Goal: Task Accomplishment & Management: Complete application form

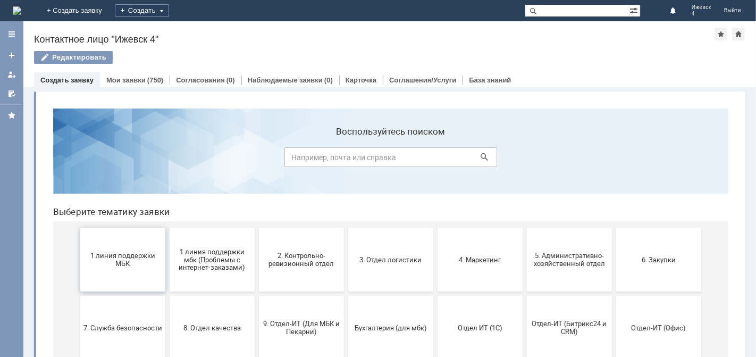
click at [129, 276] on button "1 линия поддержки МБК" at bounding box center [122, 259] width 85 height 64
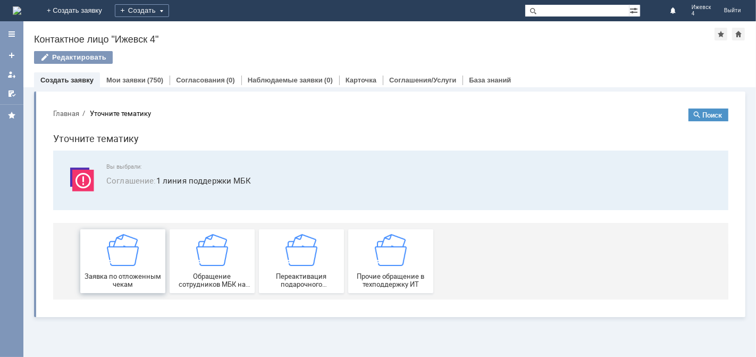
click at [136, 272] on span "Заявка по отложенным чекам" at bounding box center [122, 280] width 79 height 16
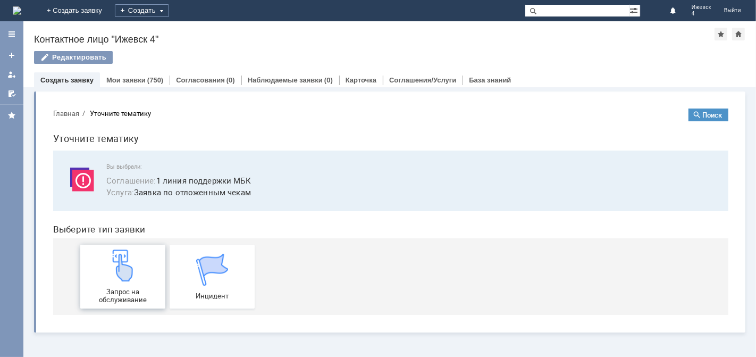
click at [140, 271] on div "Запрос на обслуживание" at bounding box center [122, 276] width 79 height 54
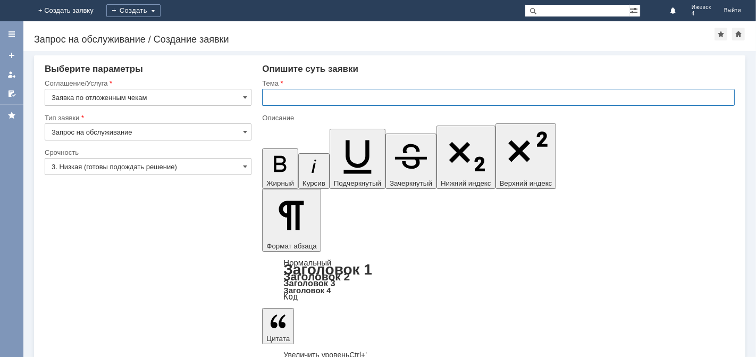
click at [276, 97] on input "text" at bounding box center [498, 97] width 473 height 17
click at [400, 98] on input "МБК Ижевск 4 отложенные чеки на 13ю09ю25" at bounding box center [498, 97] width 473 height 17
click at [410, 94] on input "МБК Ижевск 4 отложенные чеки на 13.09ю25" at bounding box center [498, 97] width 473 height 17
type input "МБК Ижевск 4 отложенные чеки на 13.09.25"
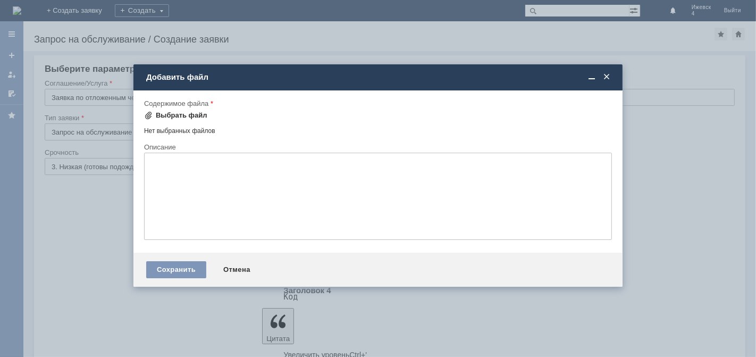
click at [190, 116] on div "Выбрать файл" at bounding box center [182, 115] width 52 height 9
click at [196, 117] on div "Выбрать файл" at bounding box center [182, 115] width 52 height 9
click at [185, 117] on div "Выбрать файл" at bounding box center [182, 115] width 52 height 9
click at [200, 116] on div "Выбрать файл" at bounding box center [182, 115] width 52 height 9
click at [183, 114] on div "Выбрать файл" at bounding box center [182, 115] width 52 height 9
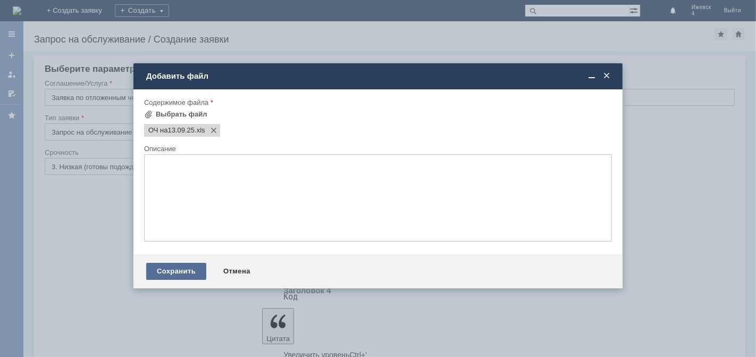
click at [173, 279] on div "Сохранить" at bounding box center [176, 271] width 60 height 17
